Goal: Navigation & Orientation: Find specific page/section

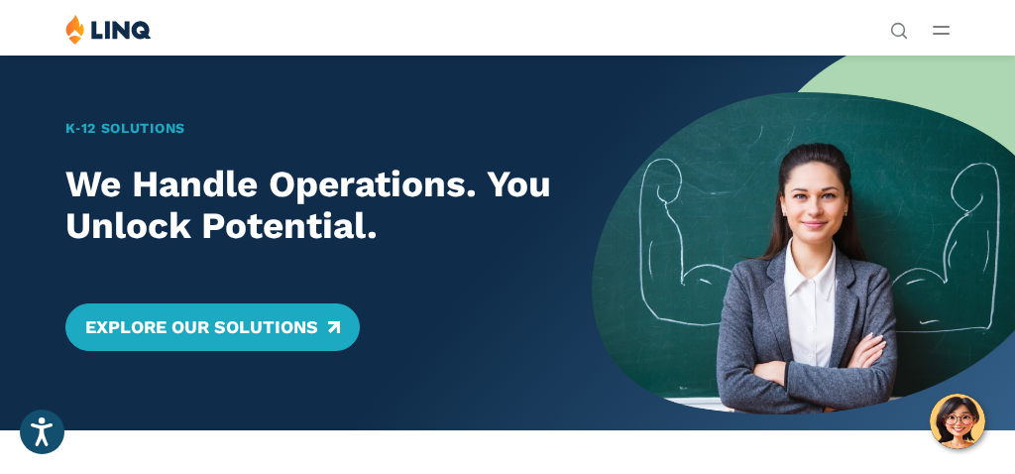
click at [931, 28] on div "Solutions Nutrition Overview NEW School Nutrition Suite School Nutrition State …" at bounding box center [507, 33] width 1015 height 38
click at [940, 34] on line "Open Main Menu" at bounding box center [941, 34] width 15 height 0
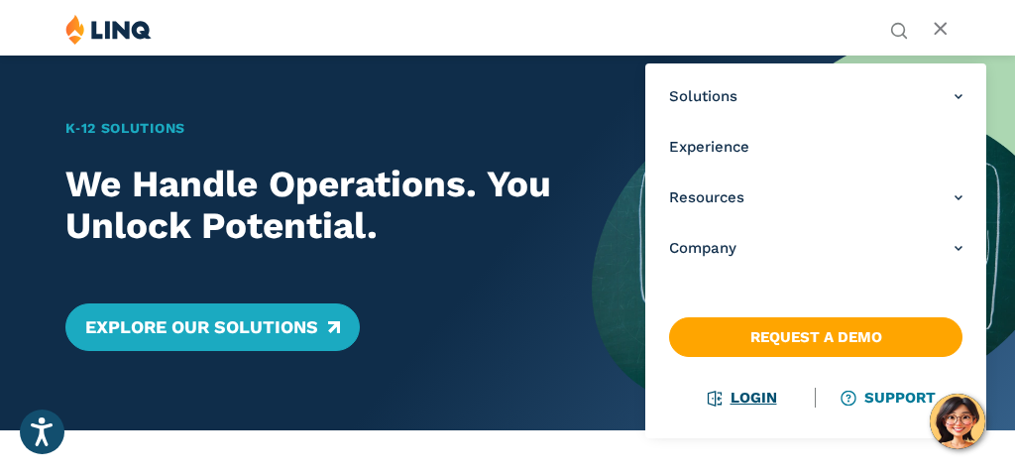
click at [744, 396] on link "Login" at bounding box center [743, 398] width 68 height 18
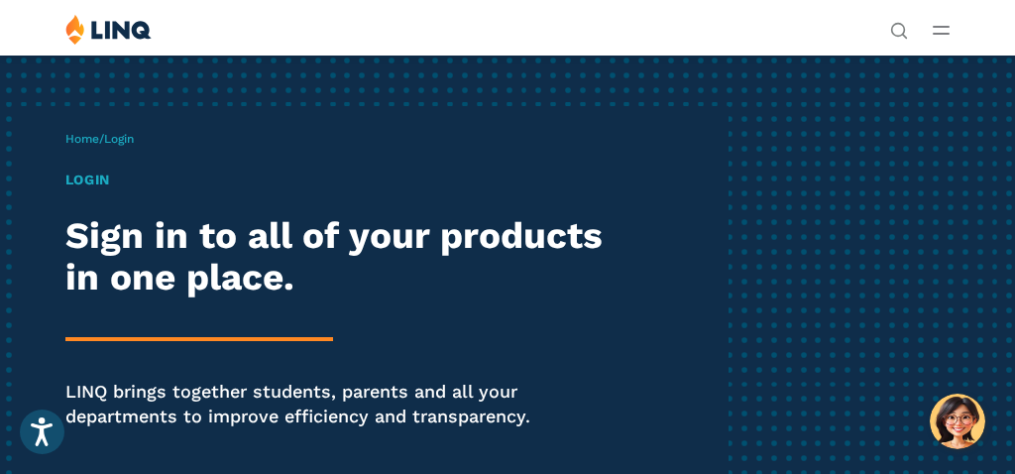
click at [96, 179] on h1 "Login" at bounding box center [344, 179] width 558 height 21
click at [94, 187] on h1 "Login" at bounding box center [344, 179] width 558 height 21
click at [100, 180] on h1 "Login" at bounding box center [344, 179] width 558 height 21
click at [132, 144] on span "Login" at bounding box center [119, 139] width 30 height 14
click at [129, 137] on span "Login" at bounding box center [119, 139] width 30 height 14
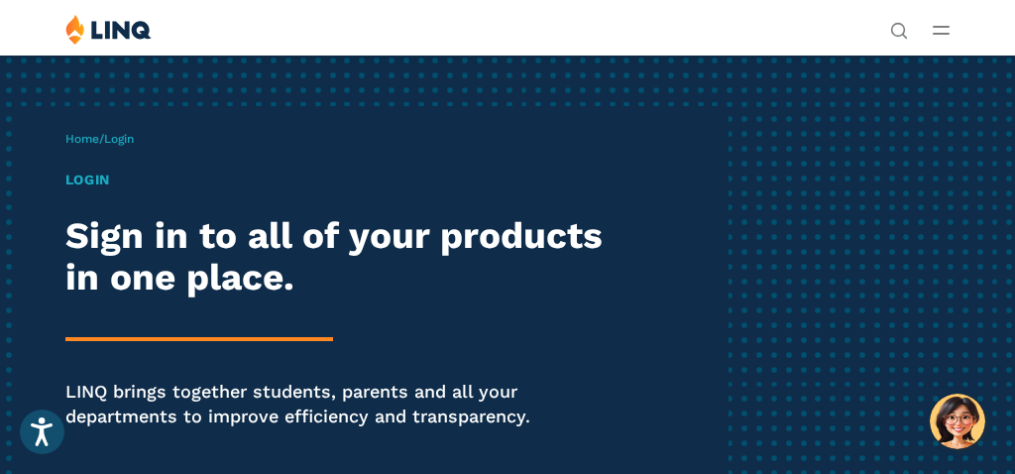
click at [129, 137] on span "Login" at bounding box center [119, 139] width 30 height 14
click at [85, 140] on link "Home" at bounding box center [82, 139] width 34 height 14
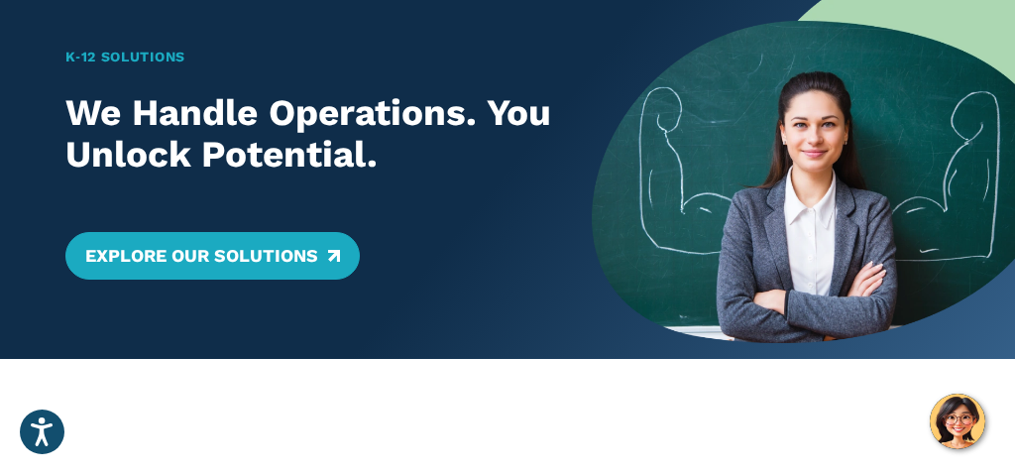
scroll to position [73, 0]
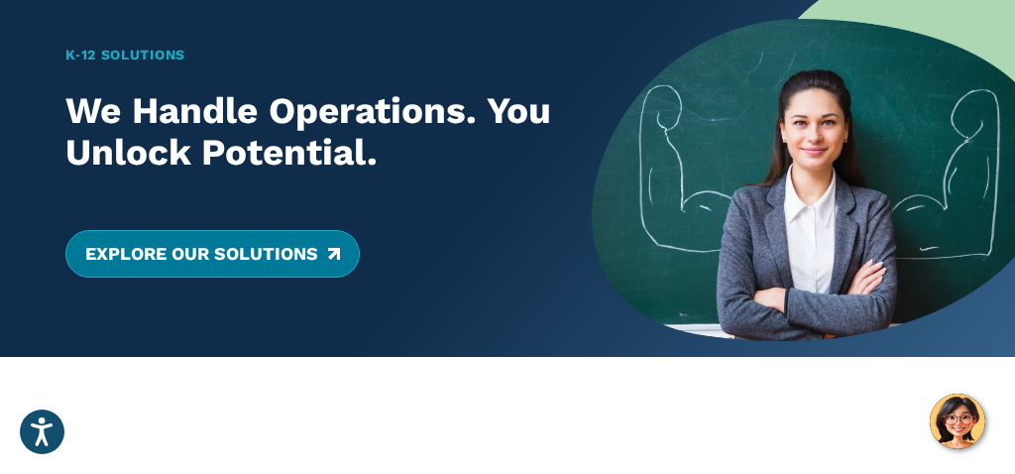
click at [230, 249] on link "Explore Our Solutions" at bounding box center [212, 254] width 294 height 48
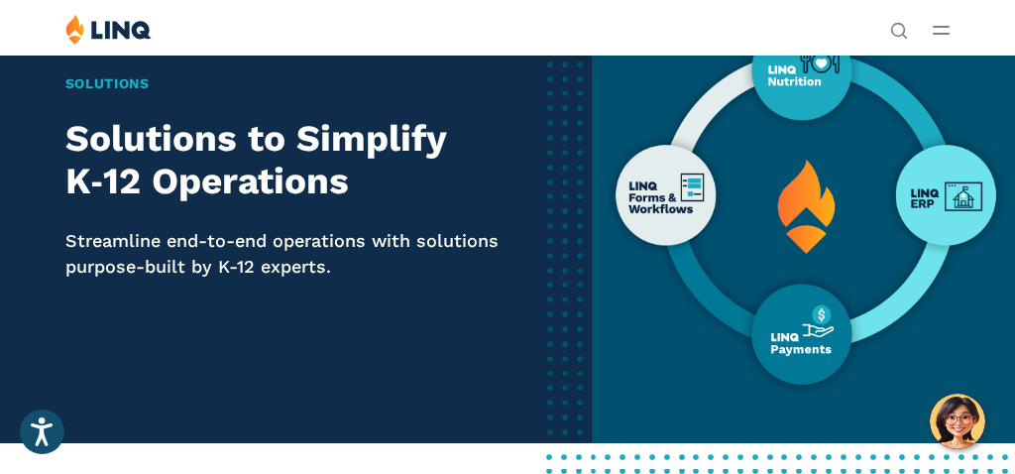
scroll to position [60, 0]
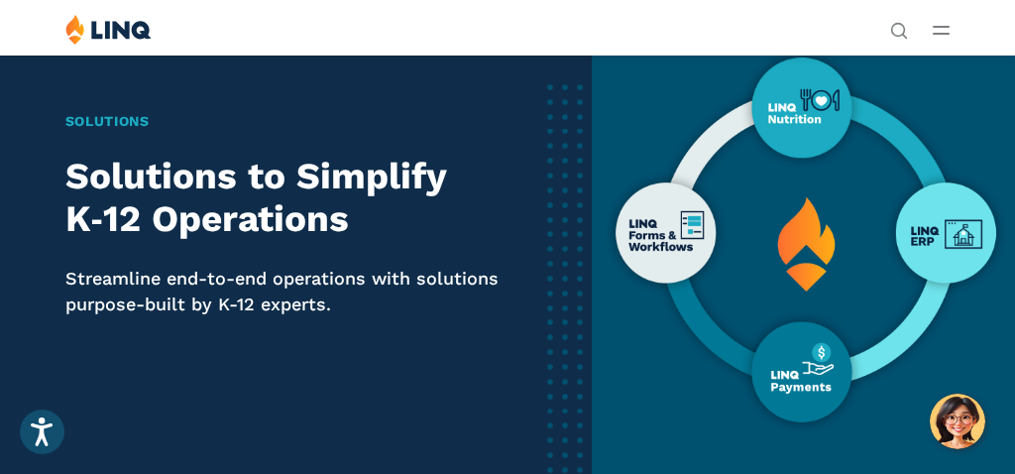
click at [938, 29] on icon "Open Main Menu" at bounding box center [941, 30] width 17 height 9
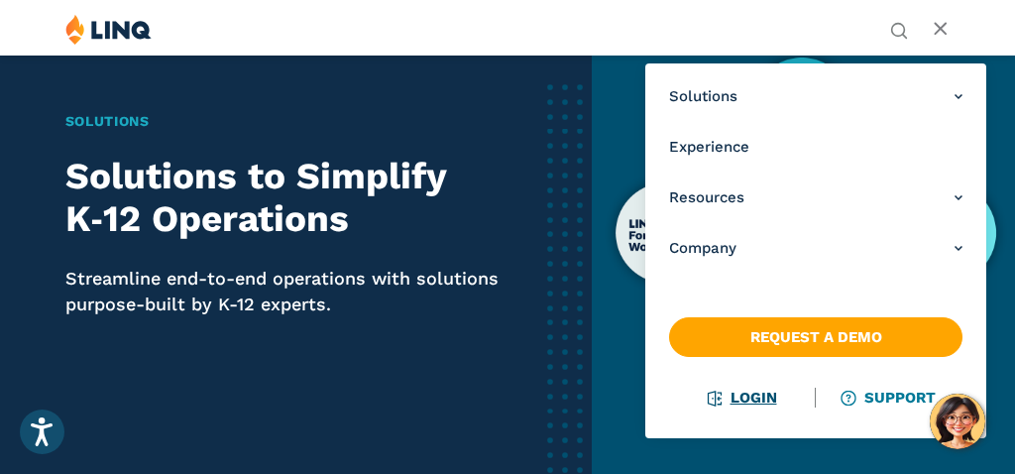
click at [735, 391] on link "Login" at bounding box center [743, 398] width 68 height 18
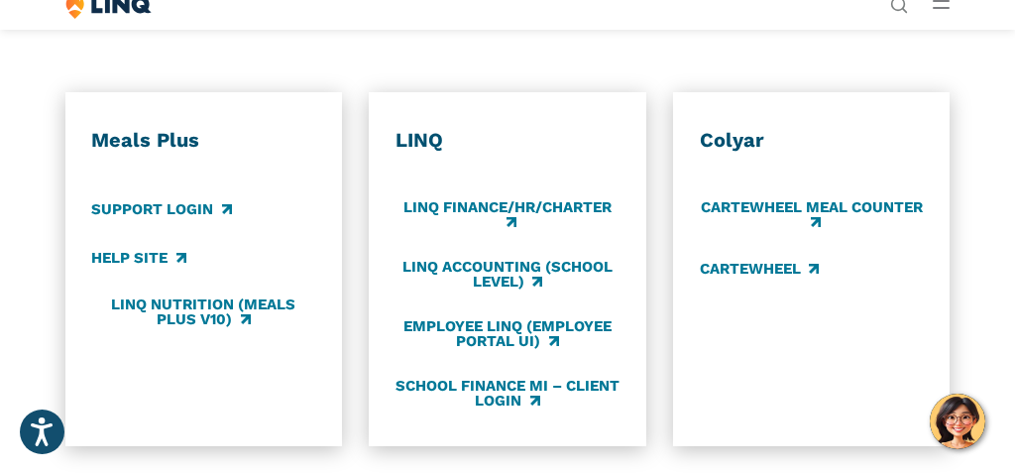
scroll to position [908, 0]
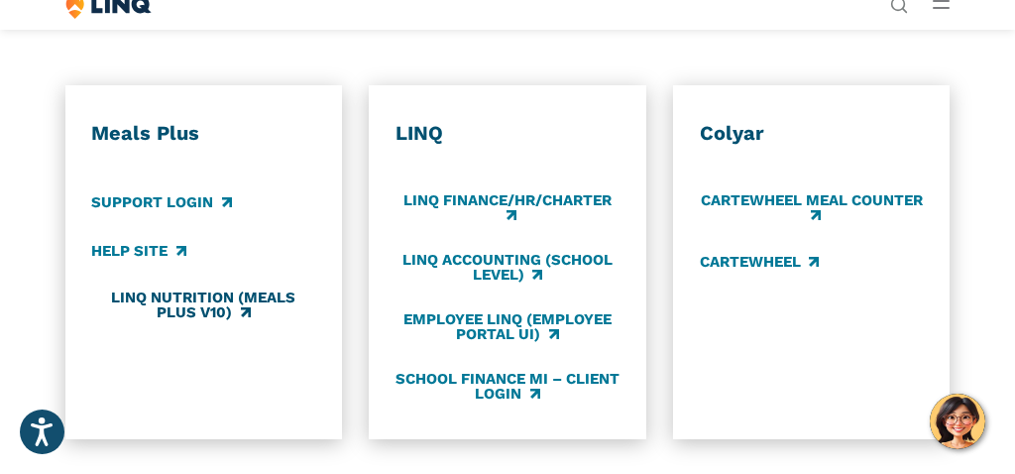
click at [213, 304] on link "LINQ Nutrition (Meals Plus v10)" at bounding box center [203, 304] width 224 height 33
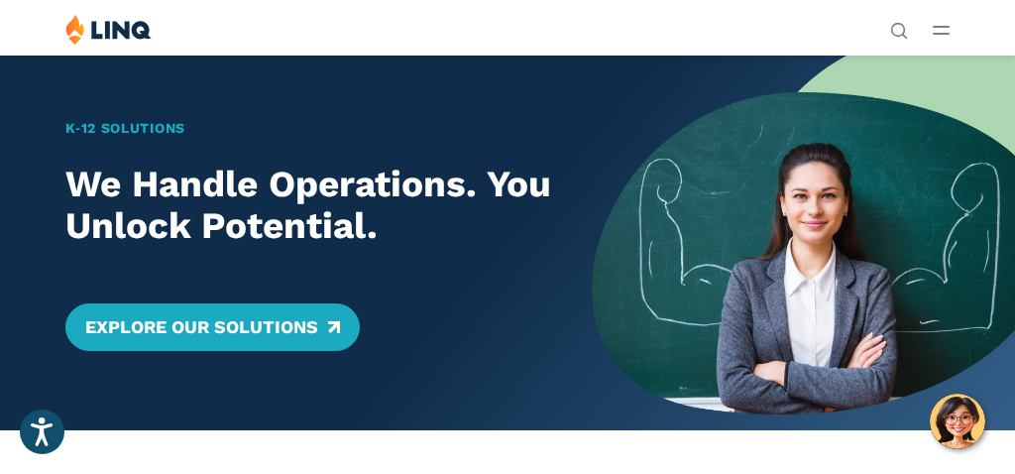
click at [119, 27] on img at bounding box center [108, 29] width 86 height 31
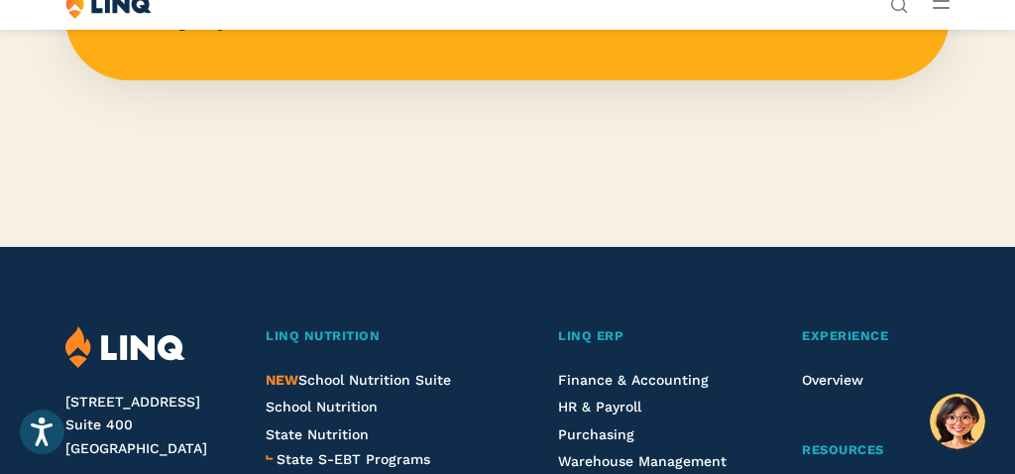
scroll to position [4697, 0]
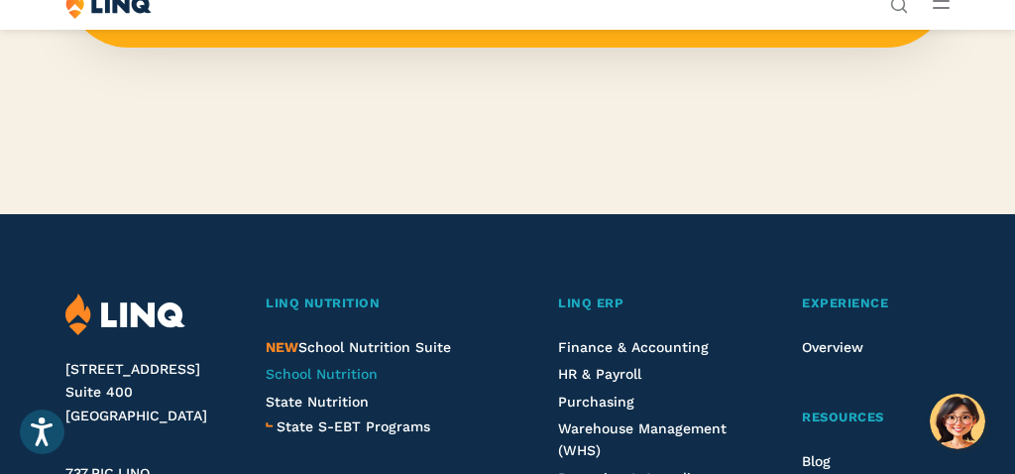
click at [337, 366] on span "School Nutrition" at bounding box center [322, 374] width 112 height 16
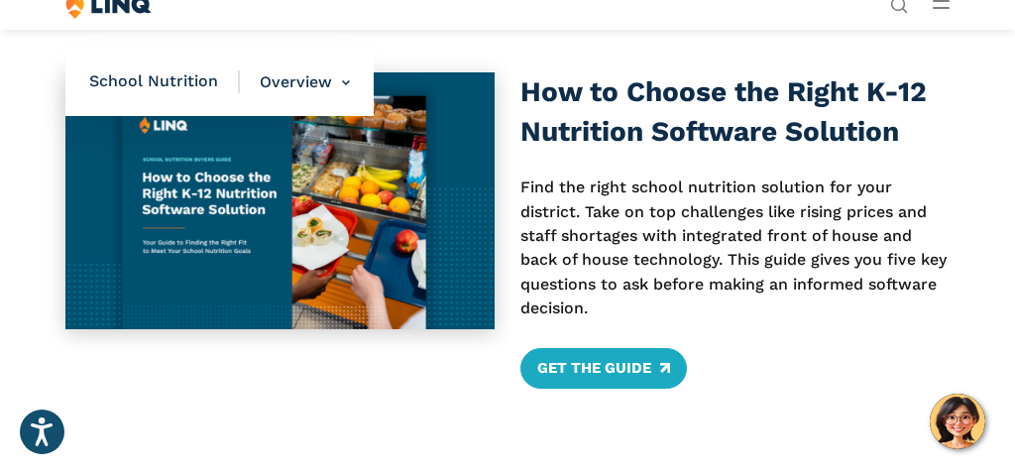
scroll to position [802, 0]
